Goal: Register for event/course

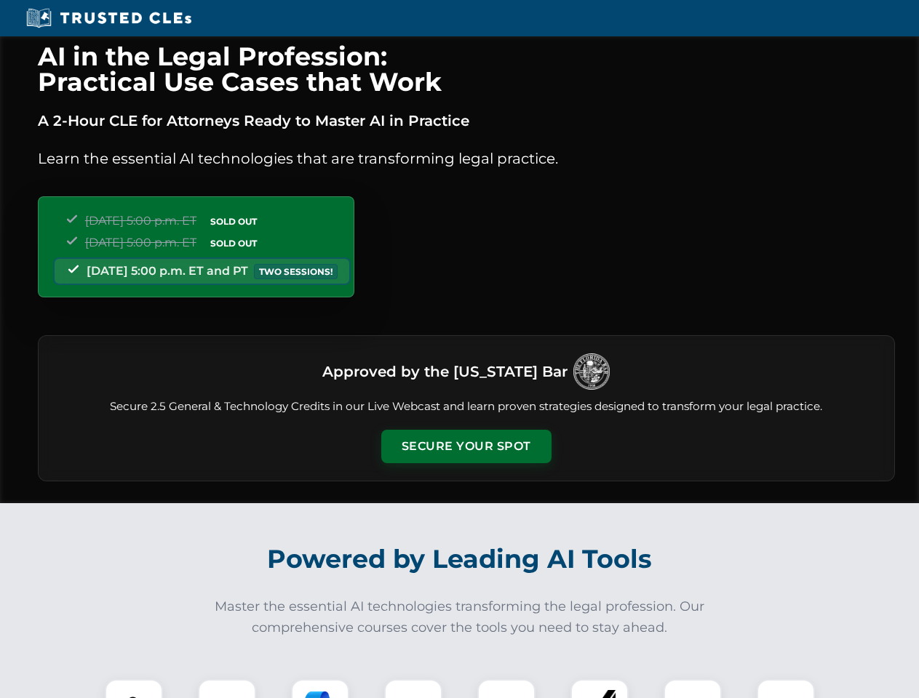
click at [466, 447] on button "Secure Your Spot" at bounding box center [466, 446] width 170 height 33
click at [134, 689] on img at bounding box center [134, 708] width 42 height 42
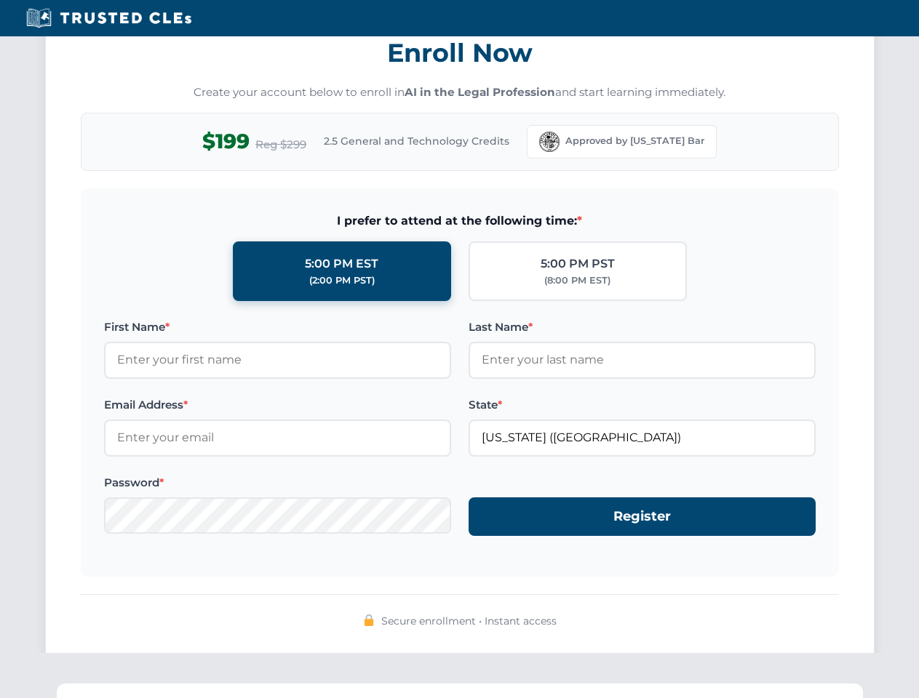
scroll to position [1428, 0]
